Goal: Transaction & Acquisition: Obtain resource

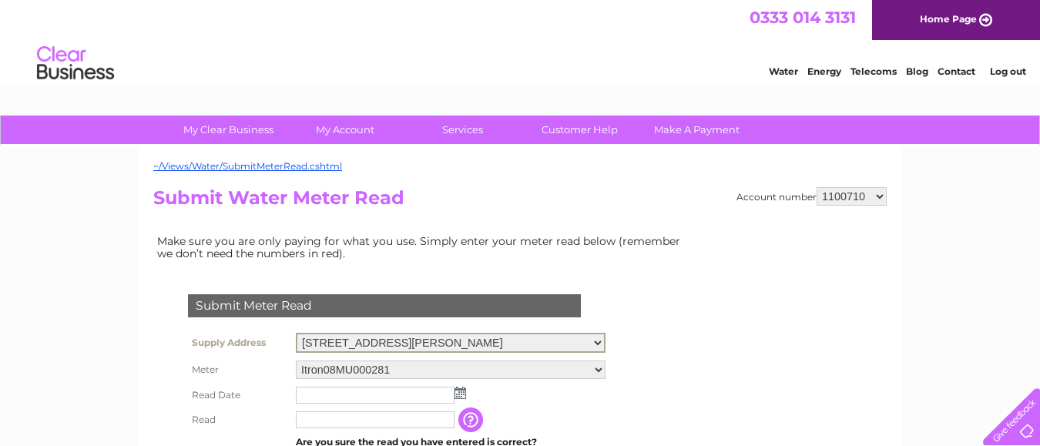
click at [602, 337] on select "[STREET_ADDRESS][PERSON_NAME]" at bounding box center [451, 343] width 310 height 20
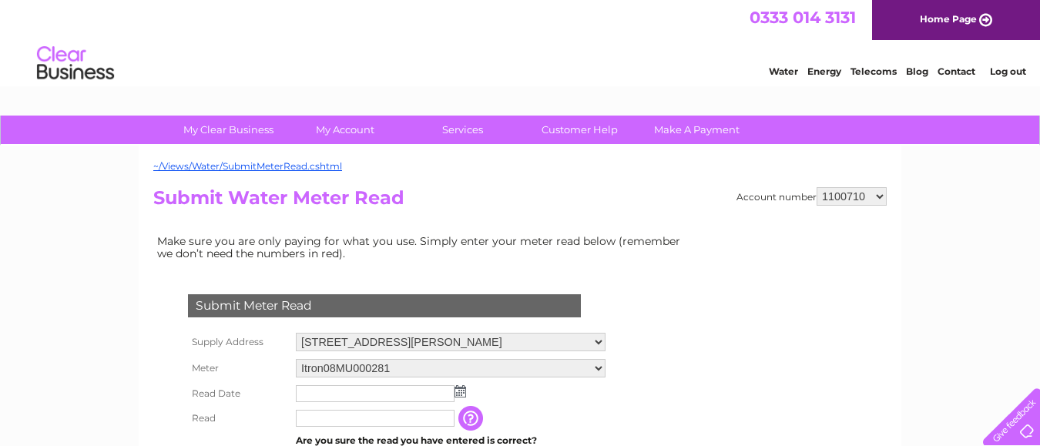
click at [881, 193] on select "1100710 30283540" at bounding box center [851, 196] width 70 height 18
select select "30283540"
click at [816, 187] on select "1100710 30283540" at bounding box center [851, 196] width 70 height 18
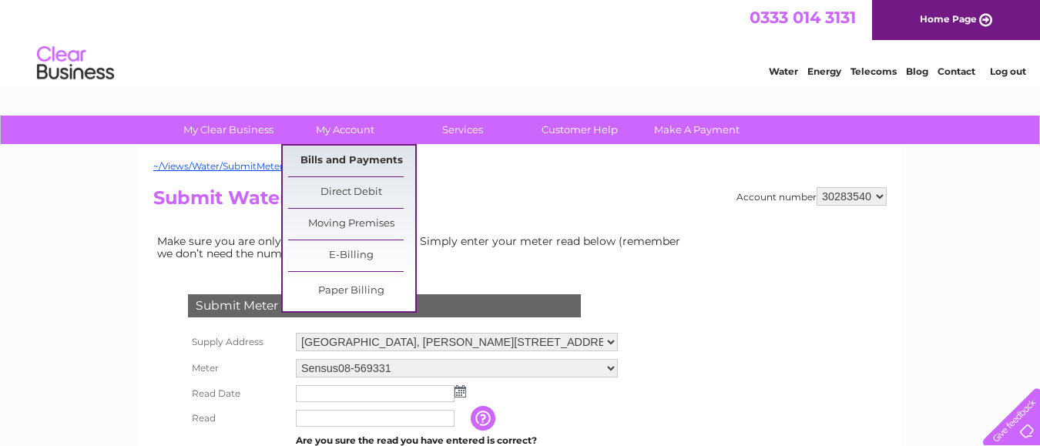
click at [354, 156] on link "Bills and Payments" at bounding box center [351, 161] width 127 height 31
click at [354, 159] on link "Bills and Payments" at bounding box center [351, 161] width 127 height 31
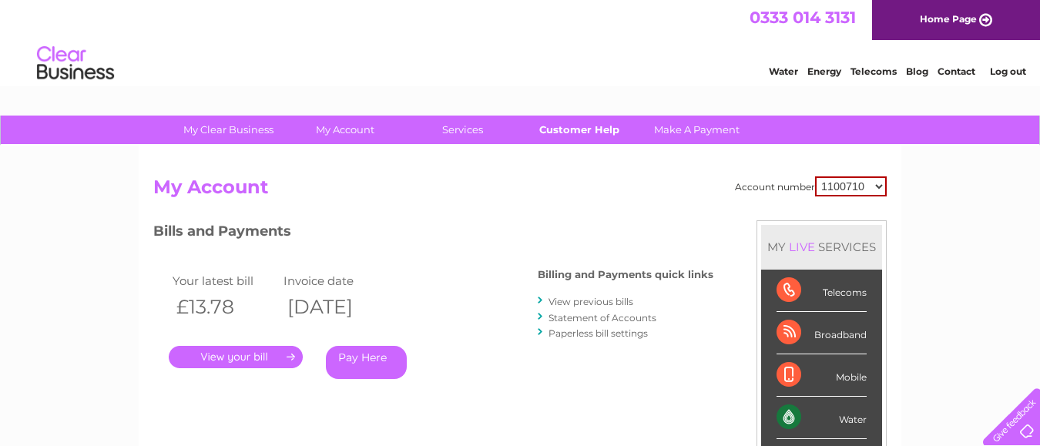
click at [561, 131] on link "Customer Help" at bounding box center [579, 130] width 127 height 28
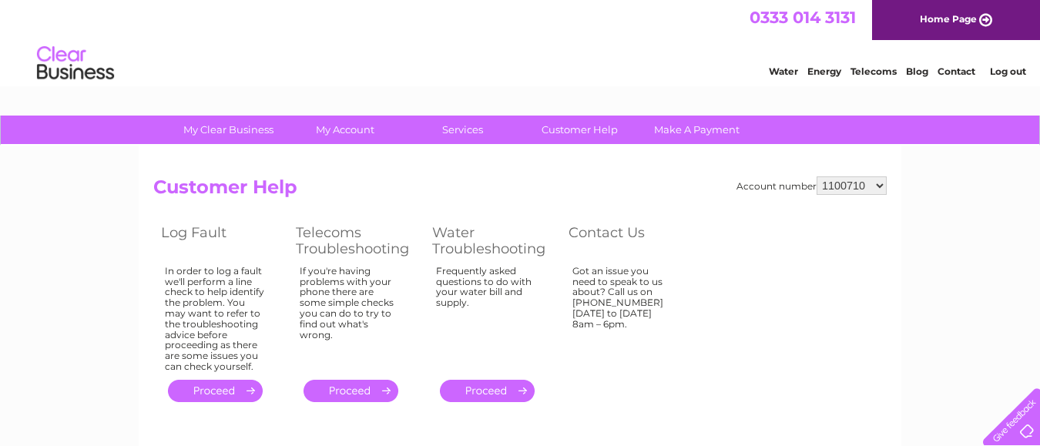
click at [880, 184] on select "1100710 30283540" at bounding box center [851, 185] width 70 height 18
select select "30283540"
click at [816, 176] on select "1100710 30283540" at bounding box center [851, 185] width 70 height 18
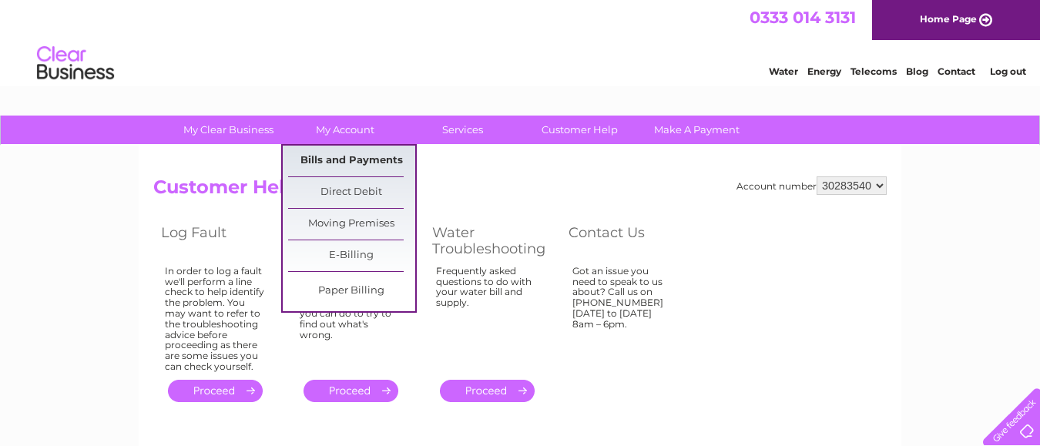
click at [341, 158] on link "Bills and Payments" at bounding box center [351, 161] width 127 height 31
click at [343, 157] on link "Bills and Payments" at bounding box center [351, 161] width 127 height 31
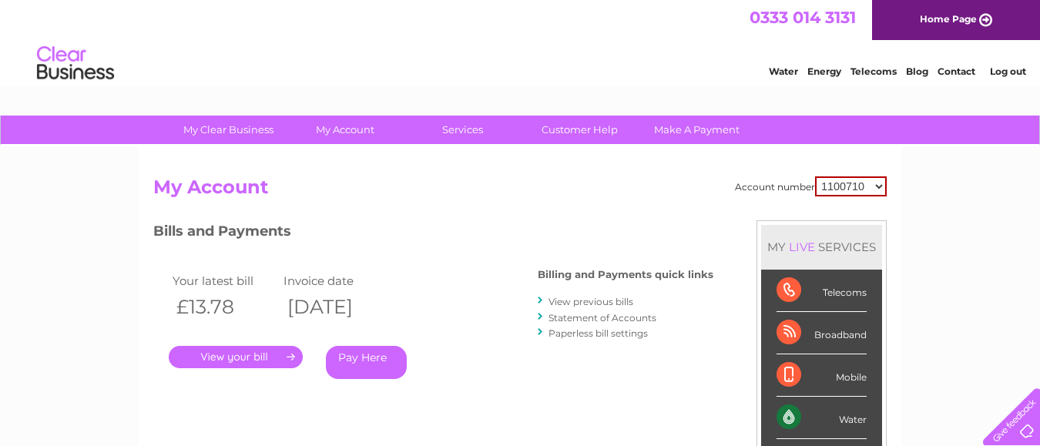
click at [244, 354] on link "." at bounding box center [236, 357] width 134 height 22
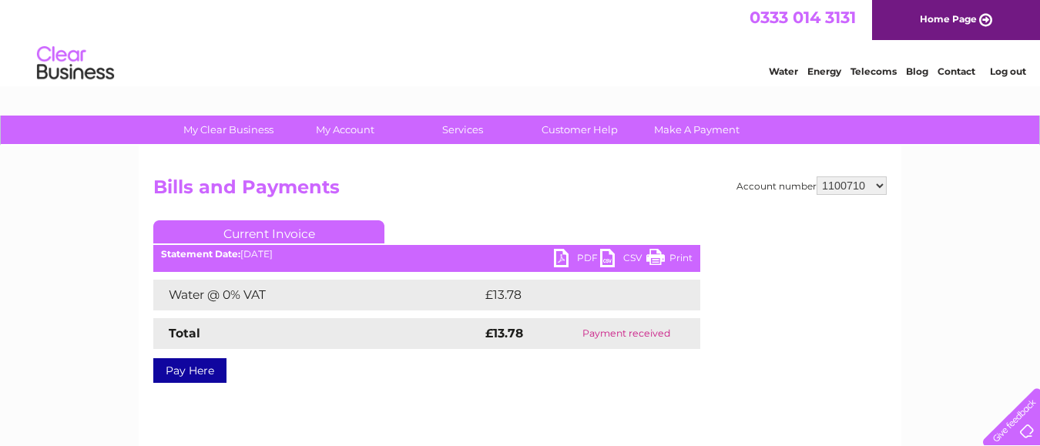
click at [558, 255] on link "PDF" at bounding box center [577, 260] width 46 height 22
click at [876, 183] on select "1100710 30283540" at bounding box center [851, 185] width 70 height 18
select select "30283540"
click at [816, 176] on select "1100710 30283540" at bounding box center [851, 185] width 70 height 18
click at [882, 183] on select "1100710 30283540" at bounding box center [851, 185] width 70 height 18
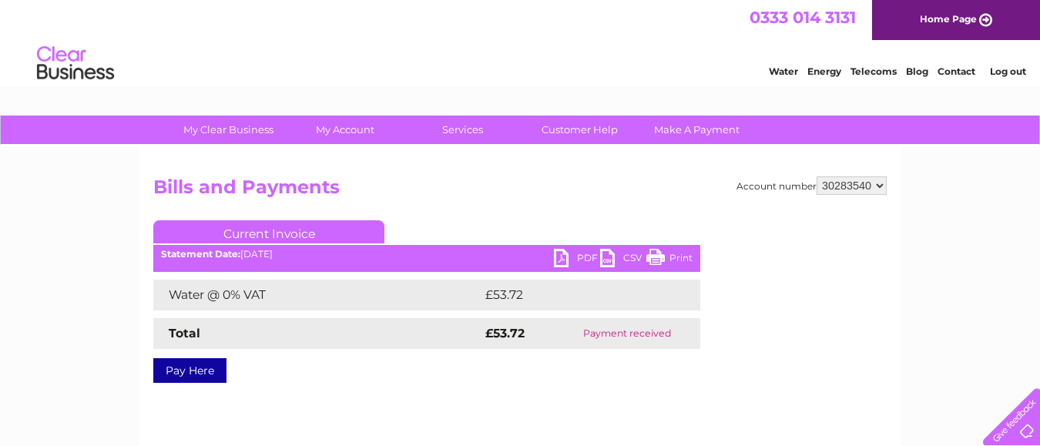
click at [878, 183] on select "1100710 30283540" at bounding box center [851, 185] width 70 height 18
select select "1100710"
click at [816, 176] on select "1100710 30283540" at bounding box center [851, 185] width 70 height 18
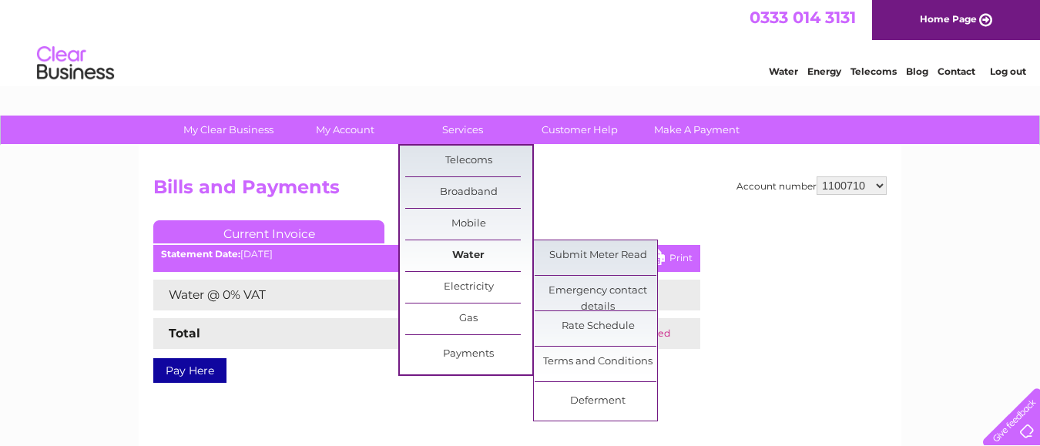
click at [468, 248] on link "Water" at bounding box center [468, 255] width 127 height 31
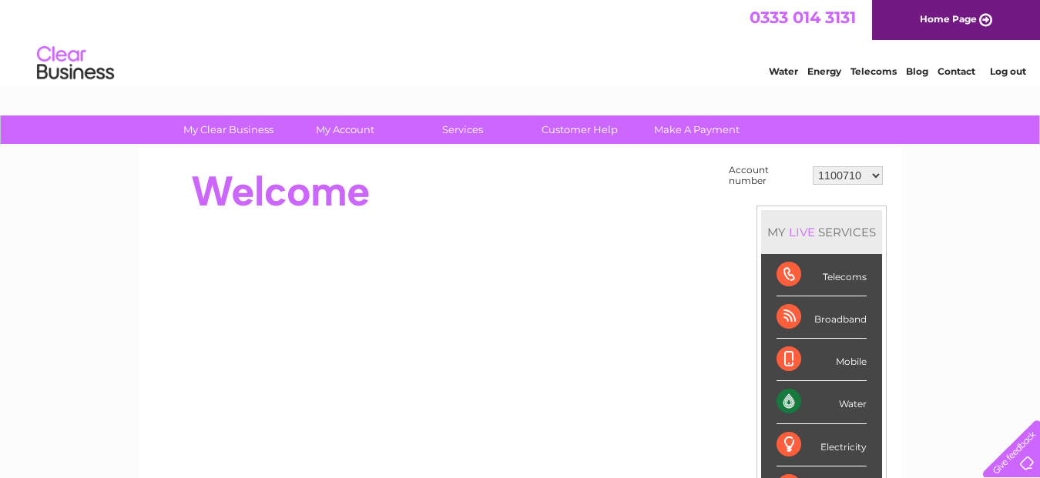
click at [880, 175] on select "1100710 30283540" at bounding box center [848, 175] width 70 height 18
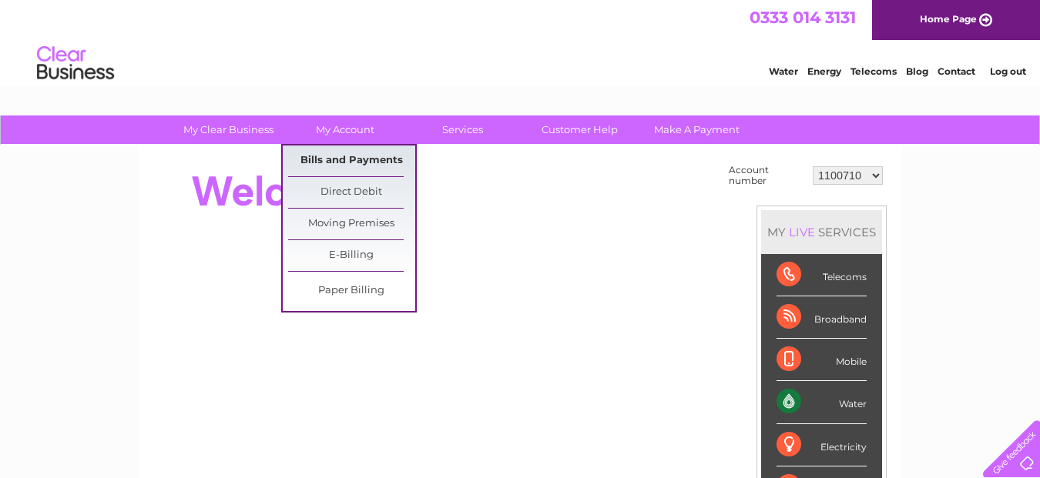
click at [347, 151] on link "Bills and Payments" at bounding box center [351, 161] width 127 height 31
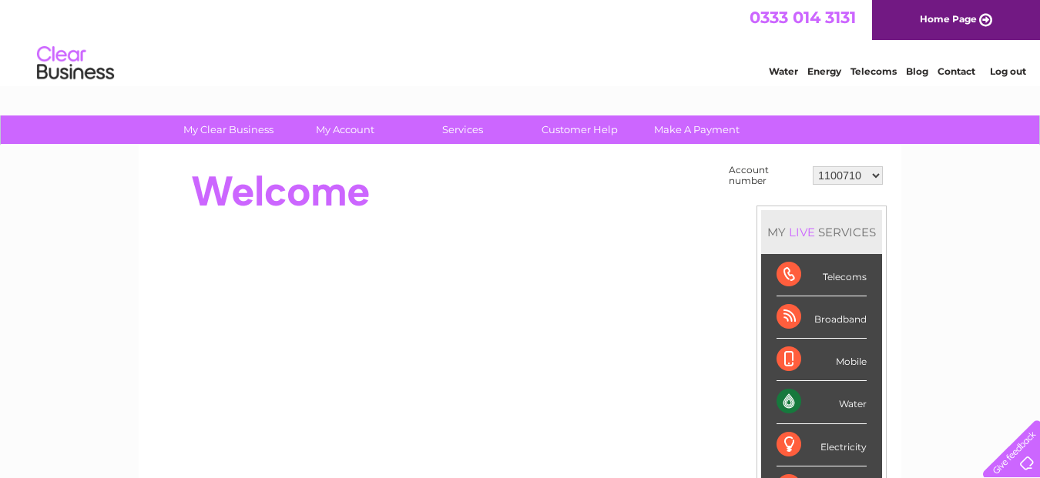
click at [876, 176] on select "1100710 30283540" at bounding box center [848, 175] width 70 height 18
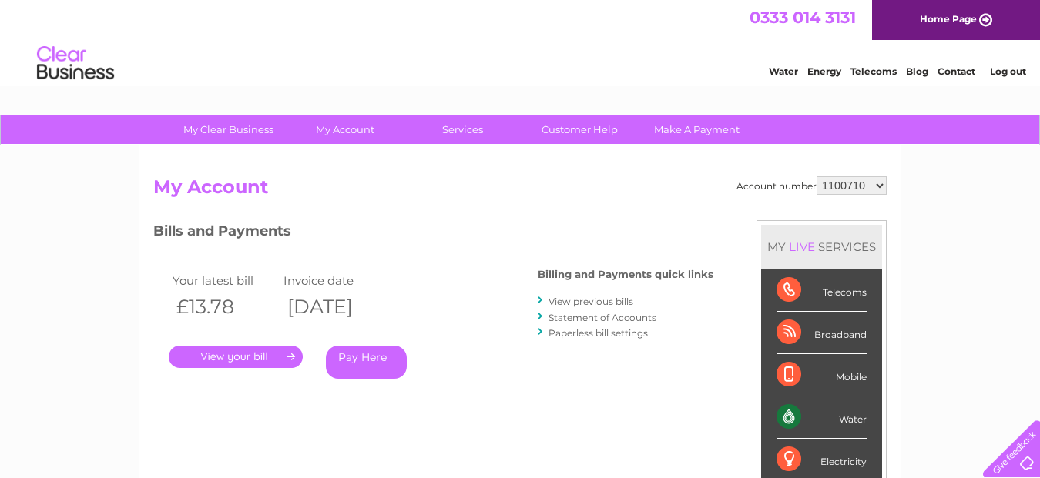
click at [880, 181] on select "1100710 30283540" at bounding box center [851, 185] width 70 height 18
click at [819, 412] on div "Water" at bounding box center [821, 418] width 90 height 42
click at [877, 180] on select "1100710 30283540" at bounding box center [851, 185] width 70 height 18
click at [816, 412] on div "Water" at bounding box center [821, 418] width 90 height 42
click at [879, 183] on select "1100710 30283540" at bounding box center [851, 185] width 70 height 18
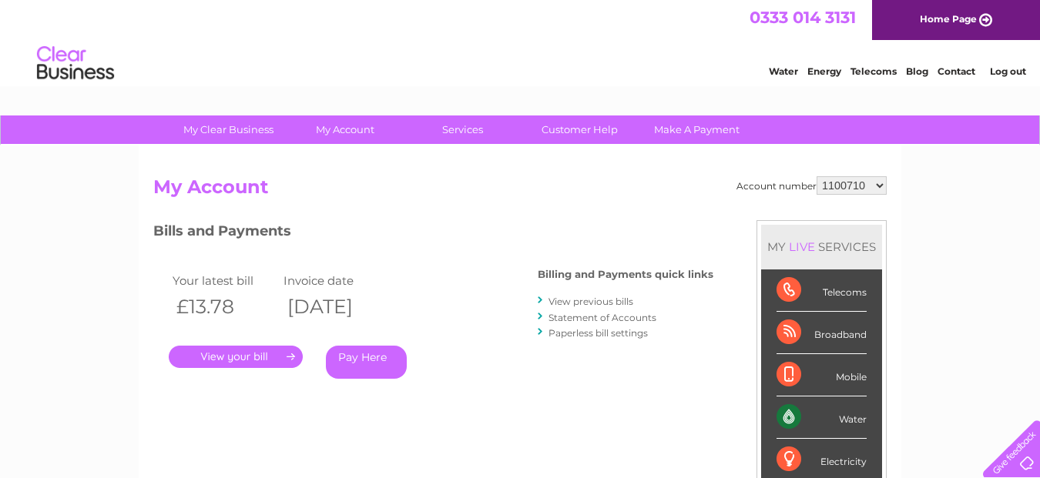
click at [816, 176] on select "1100710 30283540" at bounding box center [851, 185] width 70 height 18
click at [878, 183] on select "1100710 30283540" at bounding box center [851, 185] width 70 height 18
click at [816, 176] on select "1100710 30283540" at bounding box center [851, 185] width 70 height 18
click at [879, 183] on select "1100710 30283540" at bounding box center [851, 185] width 70 height 18
select select "30283540"
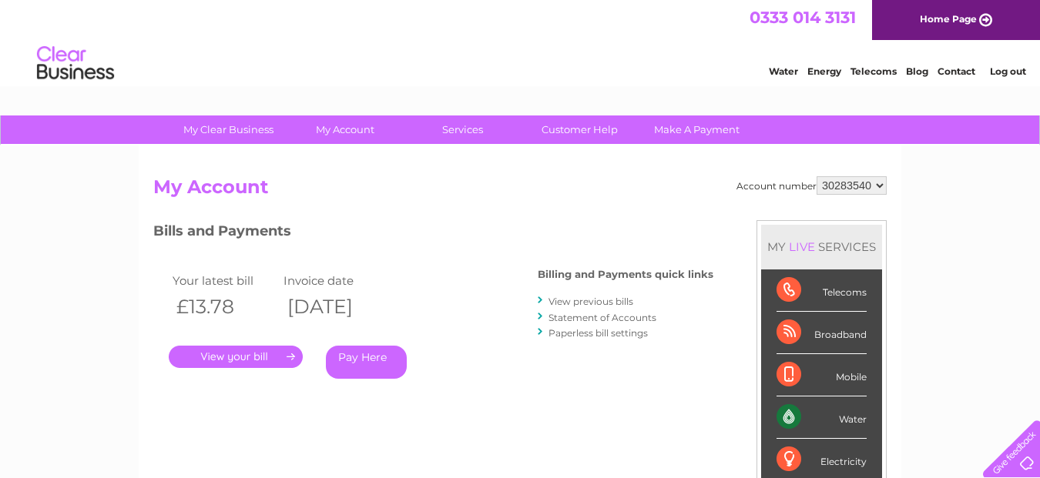
click at [816, 176] on select "1100710 30283540" at bounding box center [851, 185] width 70 height 18
click at [878, 183] on select "1100710 30283540" at bounding box center [851, 185] width 70 height 18
click at [816, 176] on select "1100710 30283540" at bounding box center [851, 185] width 70 height 18
click at [849, 183] on select "1100710 30283540" at bounding box center [851, 185] width 70 height 18
select select "1100710"
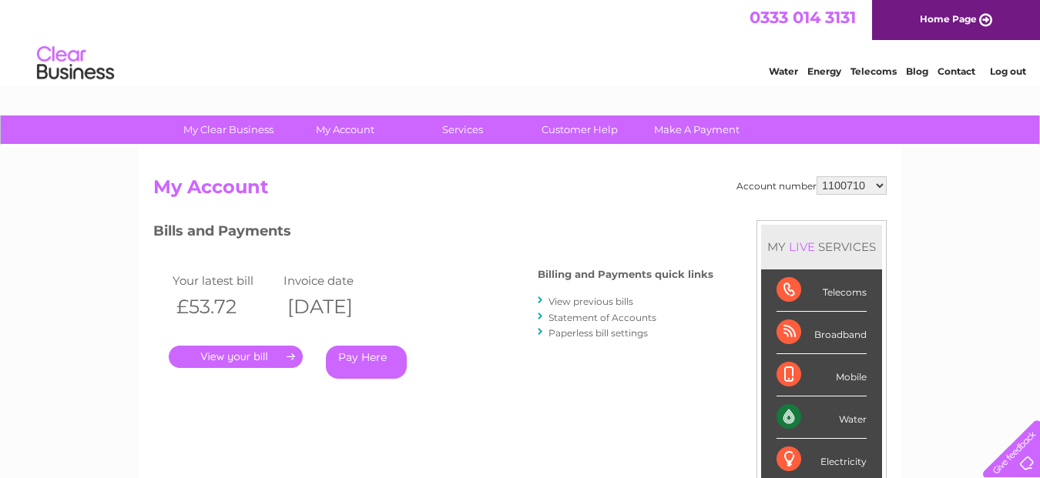
click at [816, 176] on select "1100710 30283540" at bounding box center [851, 185] width 70 height 18
click at [880, 184] on select "1100710 30283540" at bounding box center [851, 185] width 70 height 18
select select "30283540"
click at [816, 176] on select "1100710 30283540" at bounding box center [851, 185] width 70 height 18
click at [250, 353] on link "." at bounding box center [236, 357] width 134 height 22
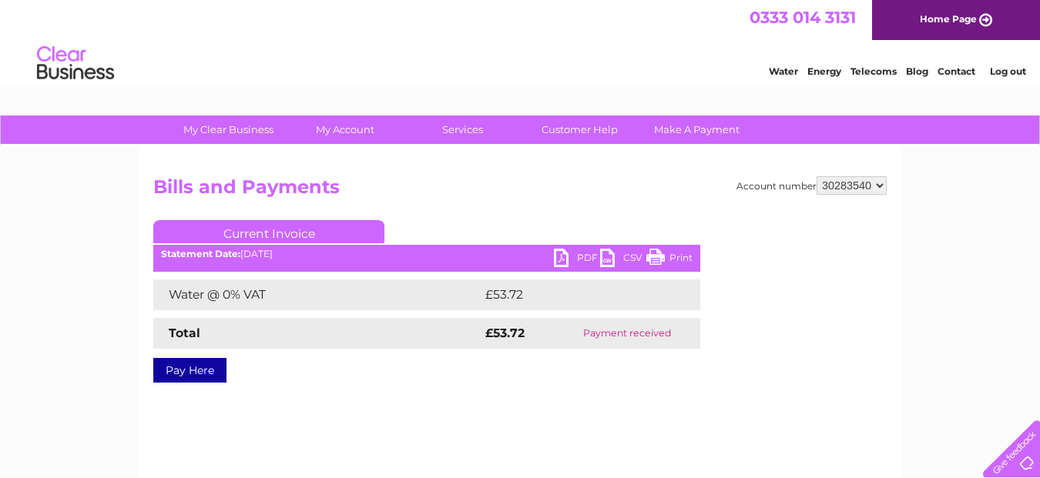
click at [562, 255] on link "PDF" at bounding box center [577, 260] width 46 height 22
